Goal: Entertainment & Leisure: Consume media (video, audio)

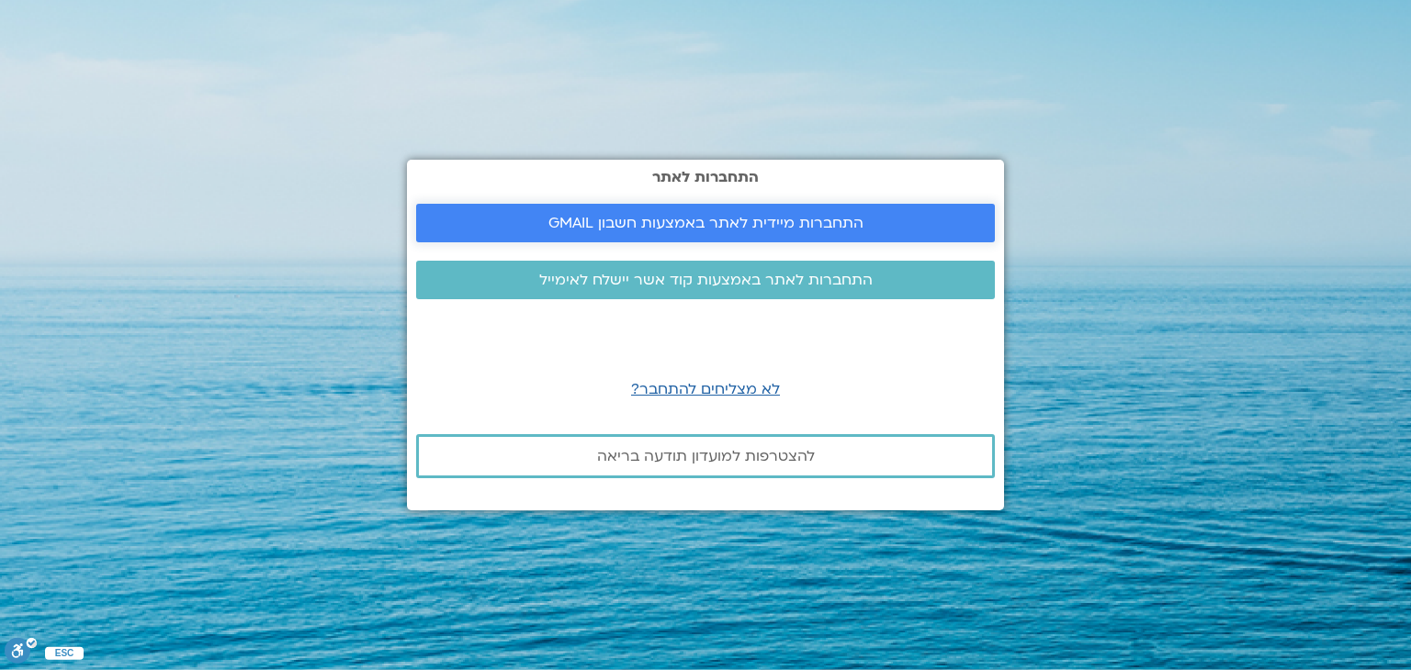
click at [647, 225] on span "התחברות מיידית לאתר באמצעות חשבון GMAIL" at bounding box center [705, 223] width 315 height 17
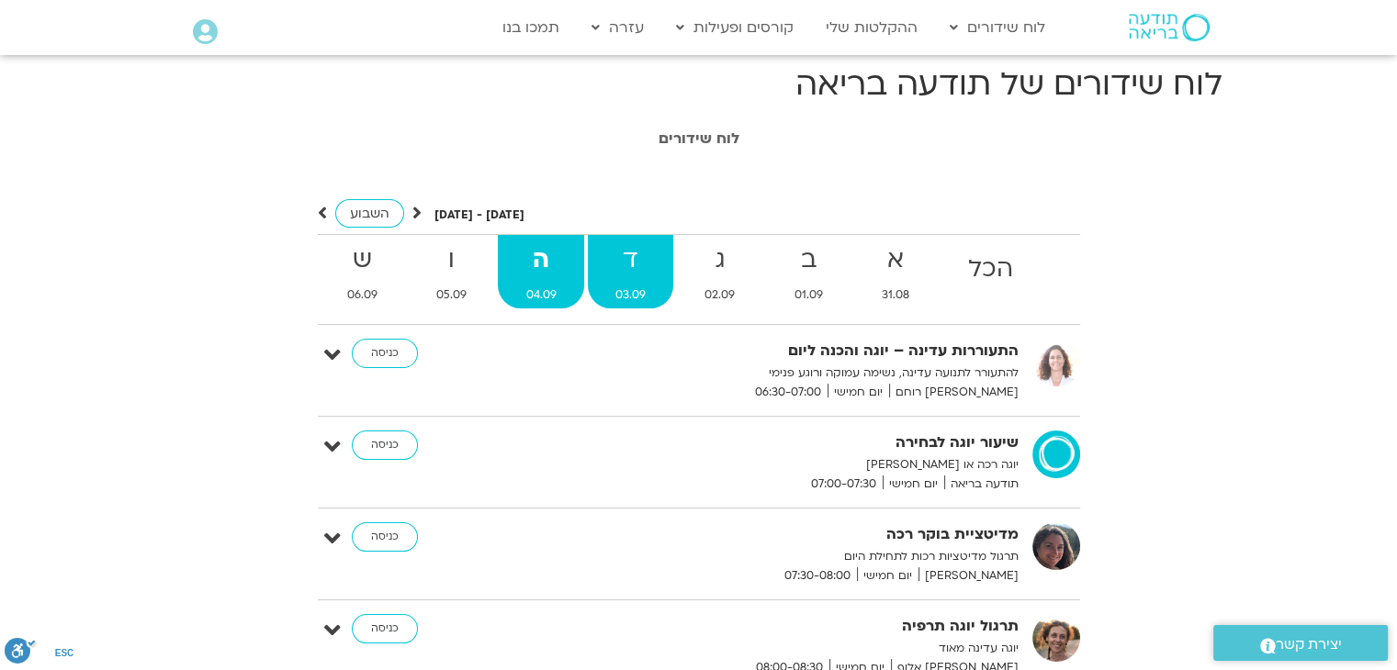
click at [632, 273] on strong "ד" at bounding box center [630, 260] width 85 height 41
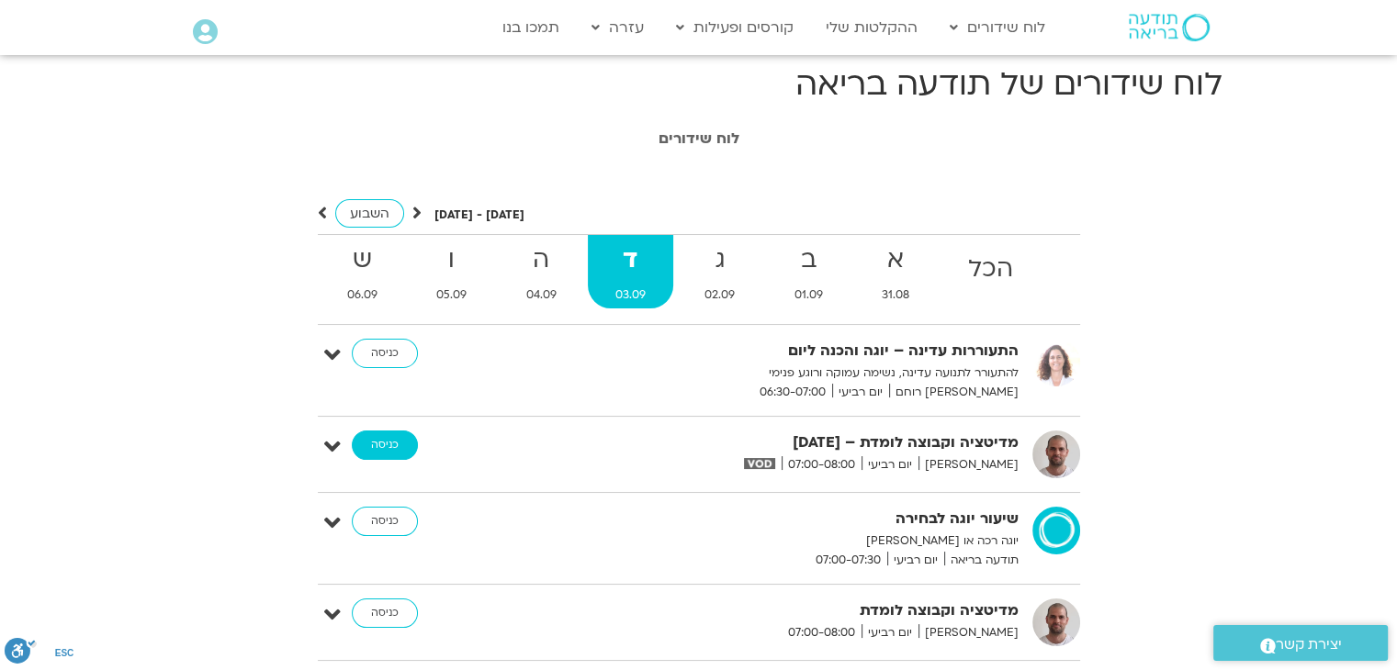
click at [394, 440] on link "כניסה" at bounding box center [385, 445] width 66 height 29
